Goal: Transaction & Acquisition: Purchase product/service

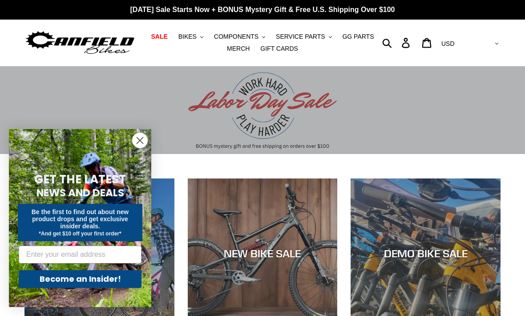
click at [239, 31] on button "COMPONENTS .cls-1{fill:#231f20}" at bounding box center [239, 37] width 60 height 12
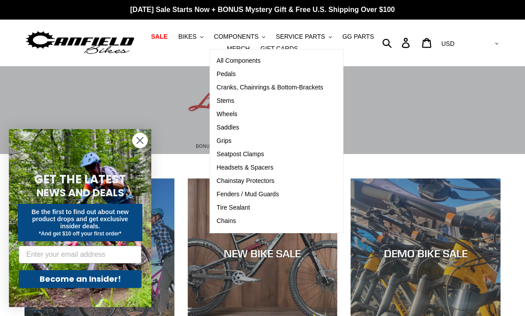
click at [309, 84] on span "Cranks, Chainrings & Bottom-Brackets" at bounding box center [270, 88] width 107 height 8
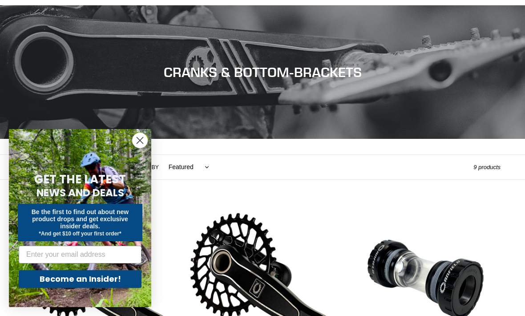
scroll to position [62, 0]
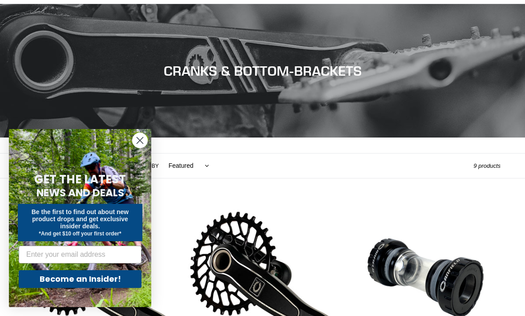
click at [139, 148] on circle "Close dialog" at bounding box center [140, 140] width 15 height 15
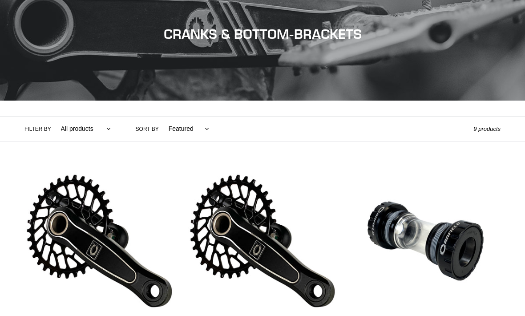
scroll to position [100, 0]
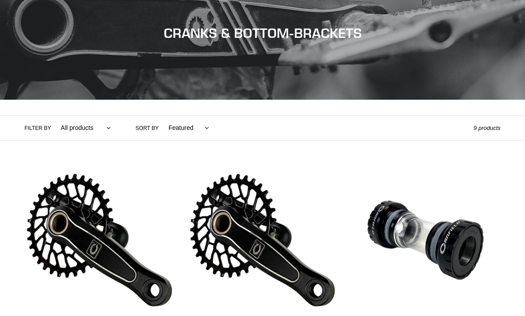
click at [105, 126] on select "All products Components Cranks" at bounding box center [83, 128] width 61 height 24
select select "/collections/cranks-chainrings/cranks"
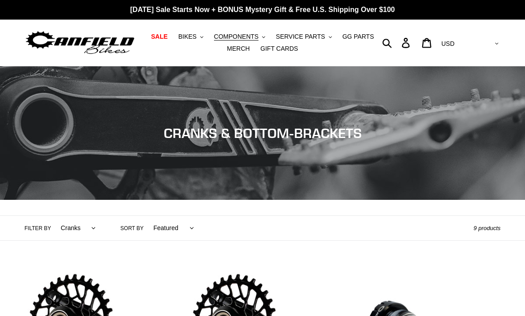
click at [358, 35] on span "GG PARTS" at bounding box center [358, 37] width 32 height 8
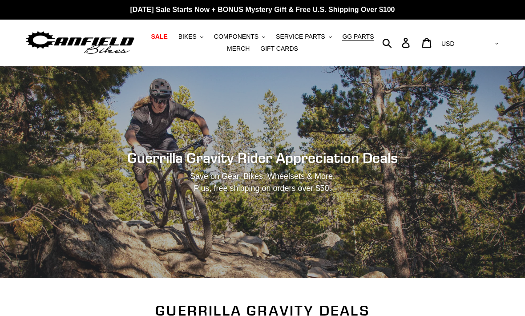
click at [305, 34] on span "SERVICE PARTS" at bounding box center [300, 37] width 49 height 8
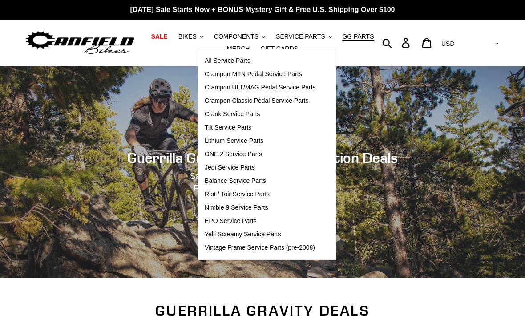
click at [378, 148] on div "Guerrilla Gravity Rider Appreciation Deals Save on Gear, Bikes, Wheelsets & Mor…" at bounding box center [262, 171] width 525 height 211
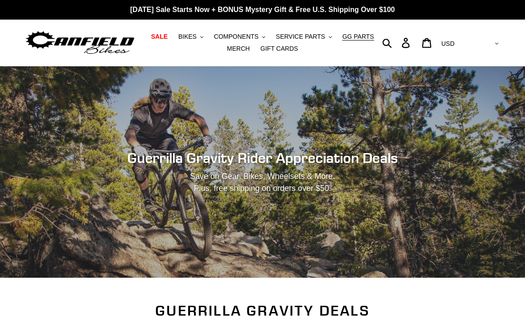
click at [253, 33] on span "COMPONENTS" at bounding box center [236, 37] width 44 height 8
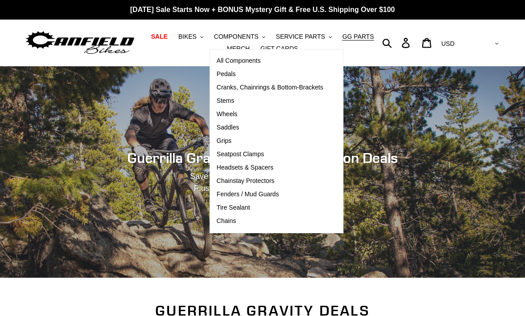
click at [229, 74] on span "Pedals" at bounding box center [226, 74] width 19 height 8
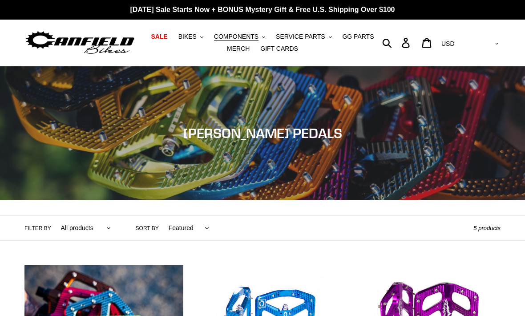
click at [236, 41] on button "COMPONENTS .cls-1{fill:#231f20}" at bounding box center [239, 37] width 60 height 12
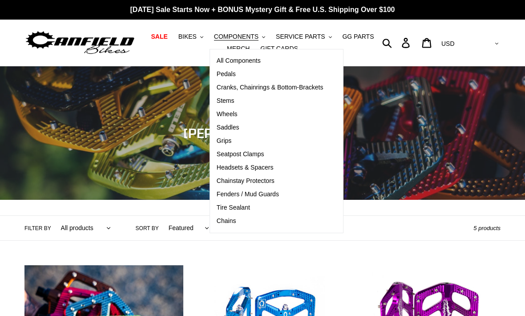
click at [311, 85] on span "Cranks, Chainrings & Bottom-Brackets" at bounding box center [270, 88] width 107 height 8
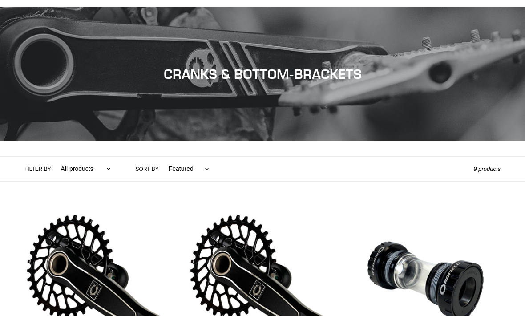
scroll to position [59, 0]
click at [111, 166] on select "All products Components Cranks" at bounding box center [83, 169] width 61 height 24
select select "/collections/cranks-chainrings/cranks"
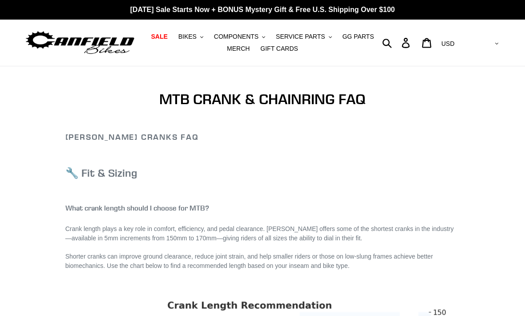
click at [243, 52] on span "MERCH" at bounding box center [238, 49] width 23 height 8
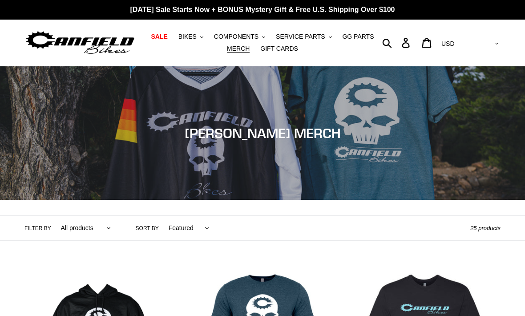
click at [240, 35] on span "COMPONENTS" at bounding box center [236, 37] width 44 height 8
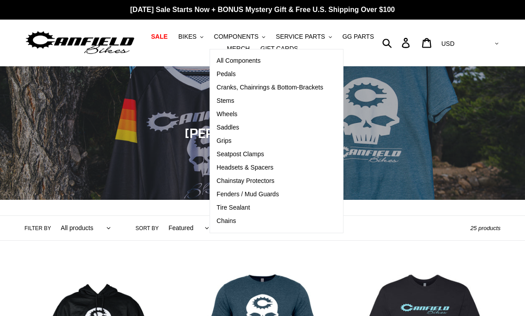
click at [314, 85] on span "Cranks, Chainrings & Bottom-Brackets" at bounding box center [270, 88] width 107 height 8
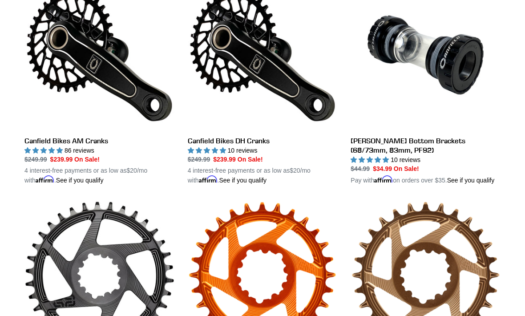
scroll to position [285, 0]
click at [55, 148] on link "Canfield Bikes AM Cranks" at bounding box center [99, 82] width 150 height 205
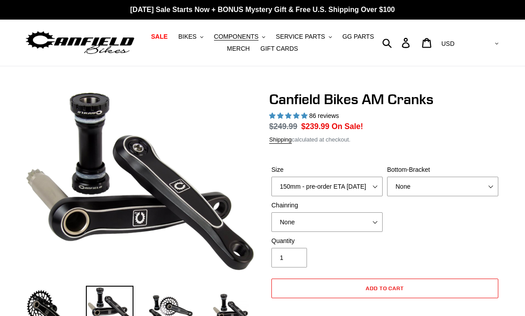
select select "highest-rating"
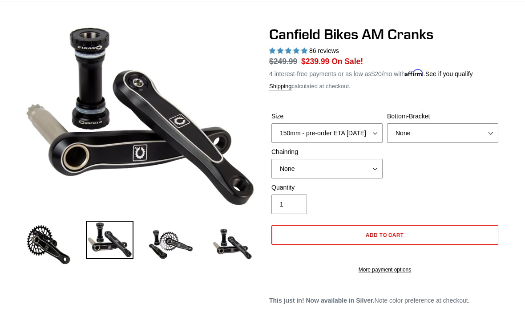
scroll to position [64, 0]
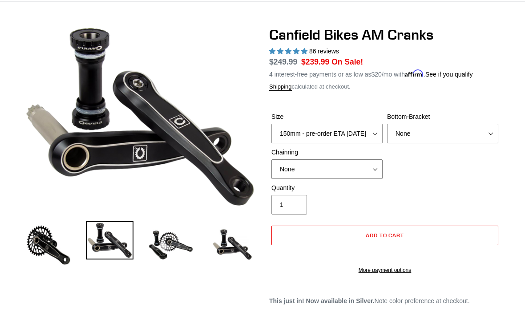
click at [366, 169] on select "None 30t Round (Boost 148) 30t Oval (Boost 148) 32t Round (Boost 148) 32t Oval …" at bounding box center [326, 170] width 111 height 20
